Goal: Transaction & Acquisition: Obtain resource

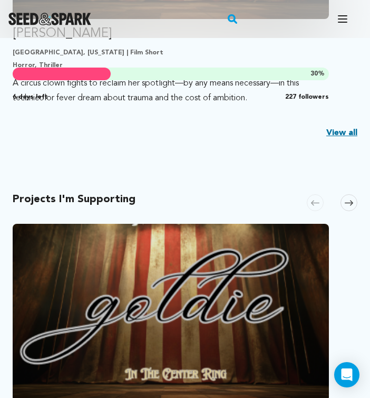
scroll to position [372, 0]
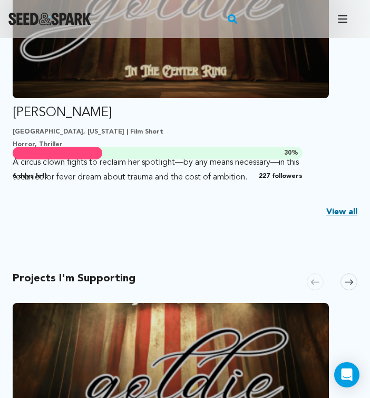
click at [214, 147] on div "30 %" at bounding box center [158, 153] width 290 height 13
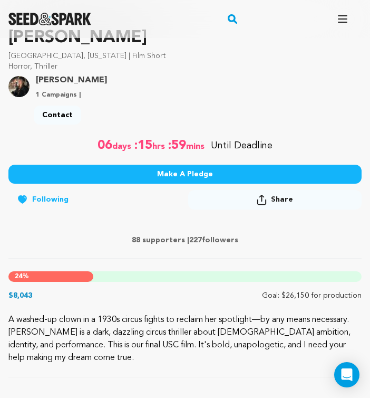
scroll to position [309, 0]
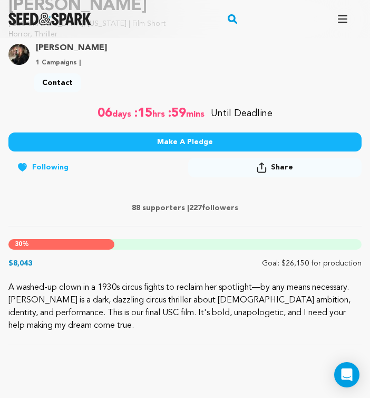
click at [167, 88] on div "Contact" at bounding box center [185, 84] width 303 height 23
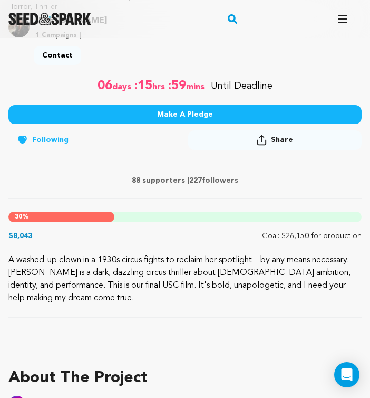
scroll to position [343, 0]
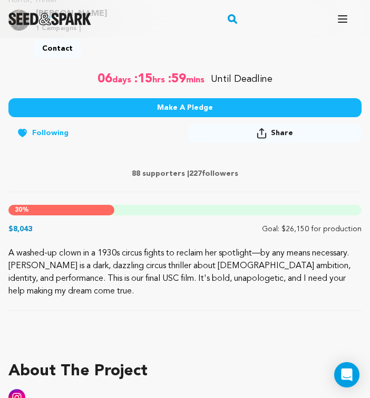
drag, startPoint x: 187, startPoint y: 173, endPoint x: 107, endPoint y: 169, distance: 80.8
click at [107, 169] on p "88 supporters | 227 followers" at bounding box center [184, 173] width 353 height 11
click at [121, 169] on p "88 supporters | 227 followers" at bounding box center [184, 173] width 353 height 11
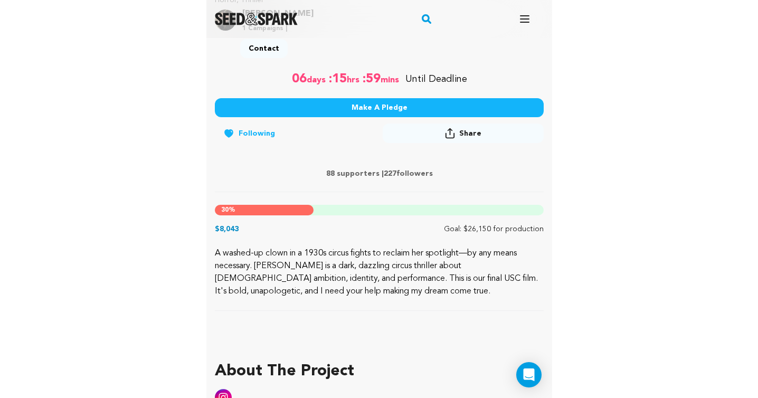
scroll to position [342, 0]
